Goal: Task Accomplishment & Management: Manage account settings

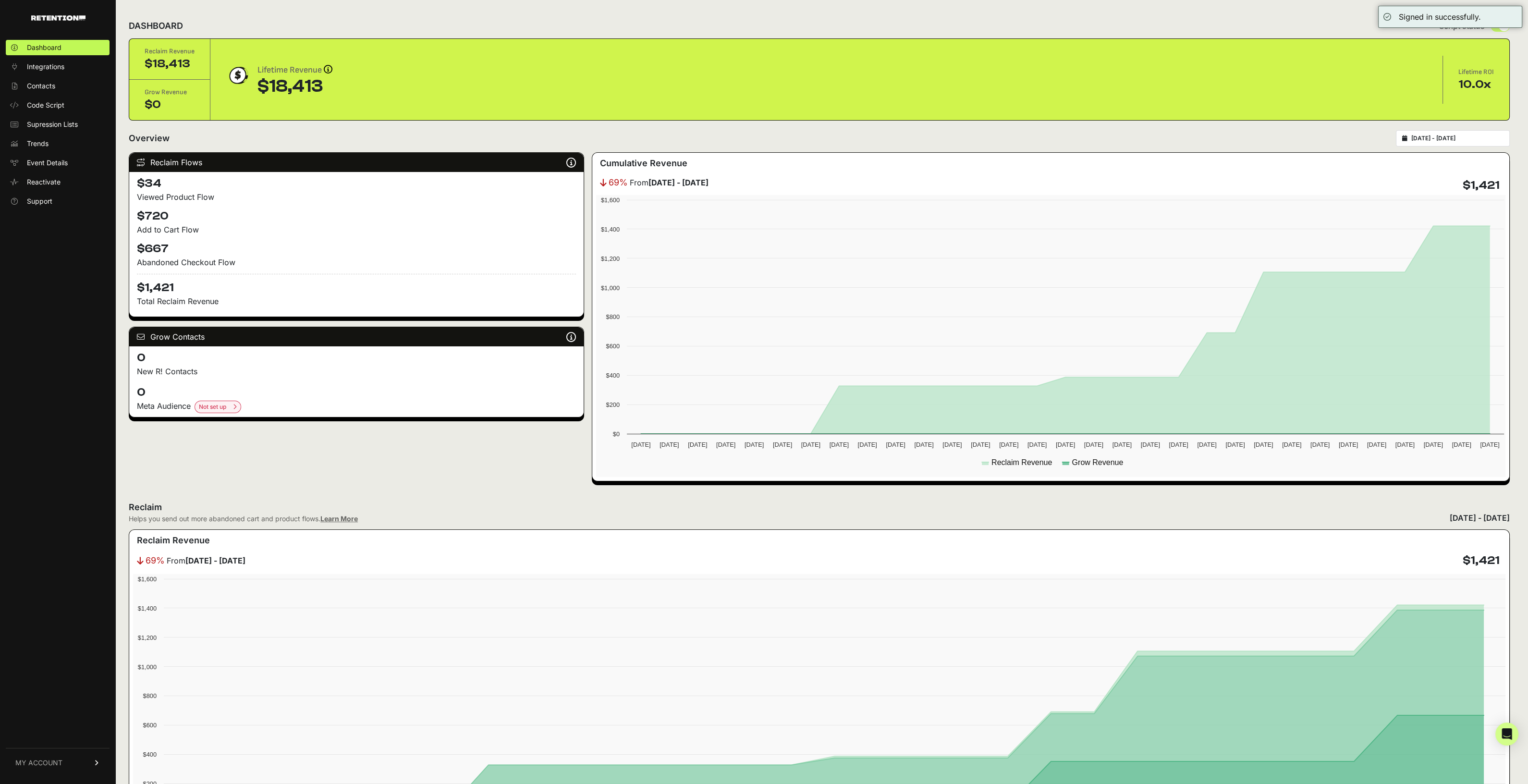
click at [82, 771] on link "MY ACCOUNT" at bounding box center [58, 762] width 104 height 29
click at [69, 731] on link "Billing" at bounding box center [58, 731] width 104 height 15
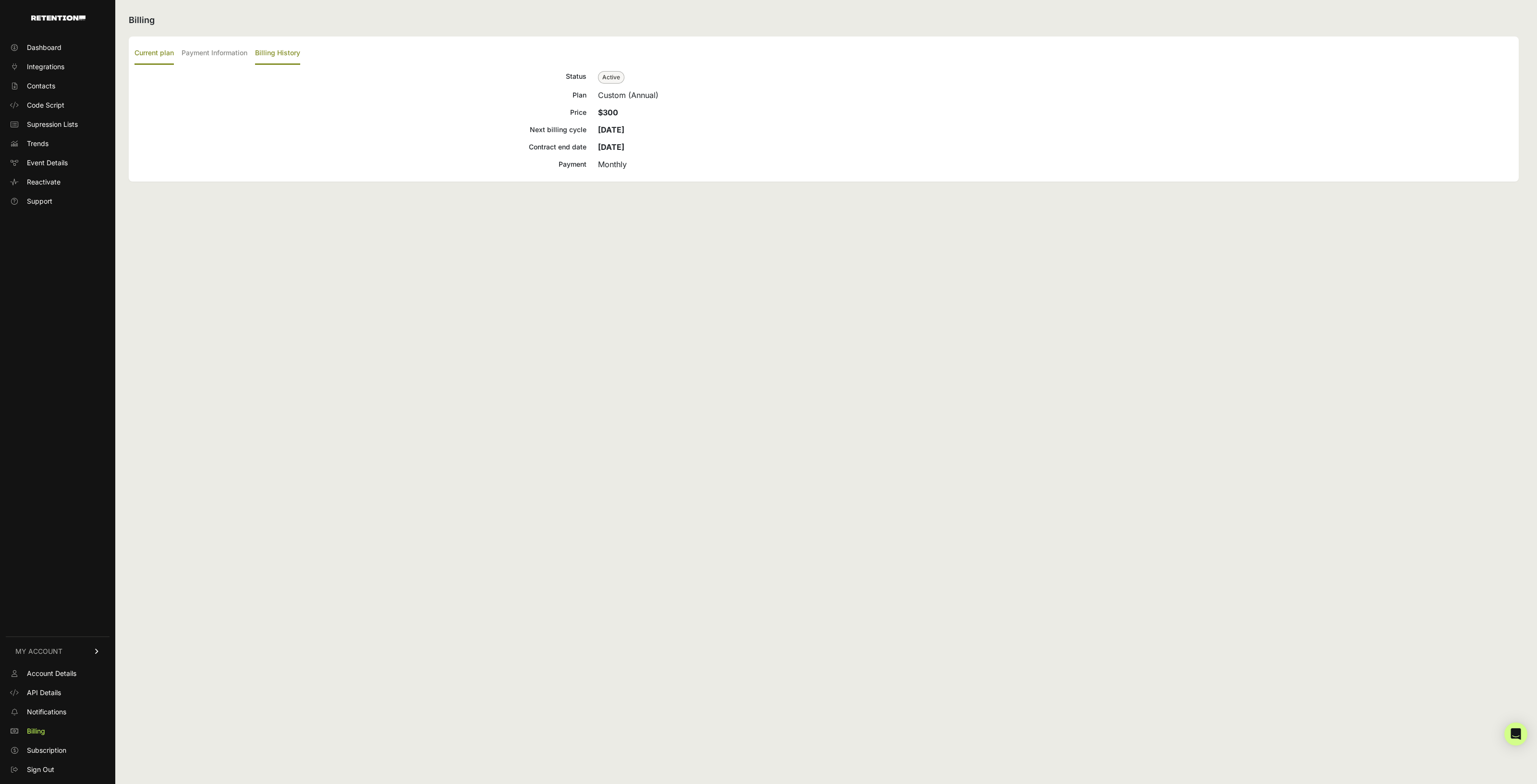
click at [276, 55] on label "Billing History" at bounding box center [278, 54] width 45 height 23
click at [0, 0] on input "Billing History" at bounding box center [0, 0] width 0 height 0
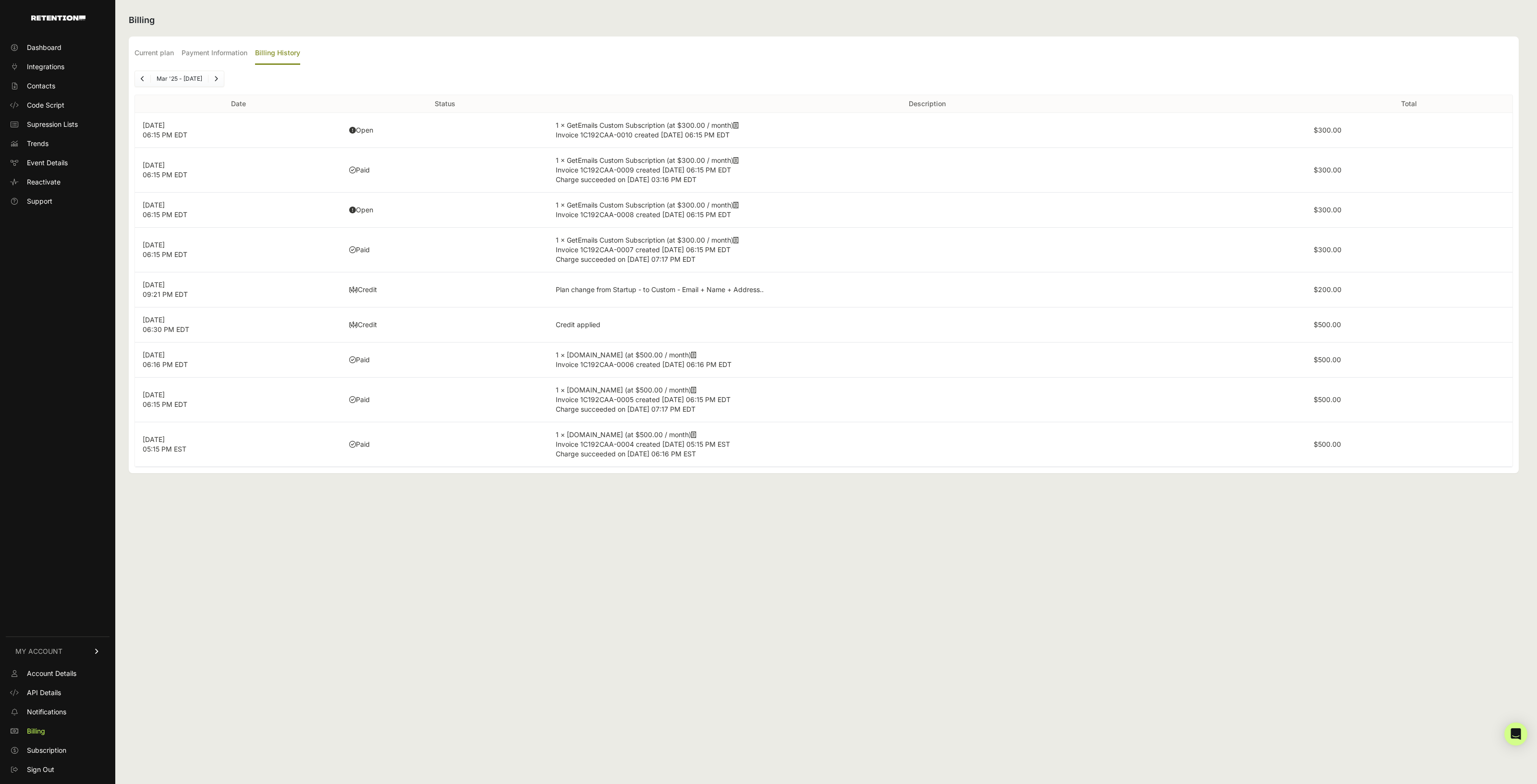
click at [737, 203] on icon at bounding box center [736, 204] width 6 height 7
click at [739, 127] on icon at bounding box center [736, 124] width 6 height 7
